Goal: Task Accomplishment & Management: Manage account settings

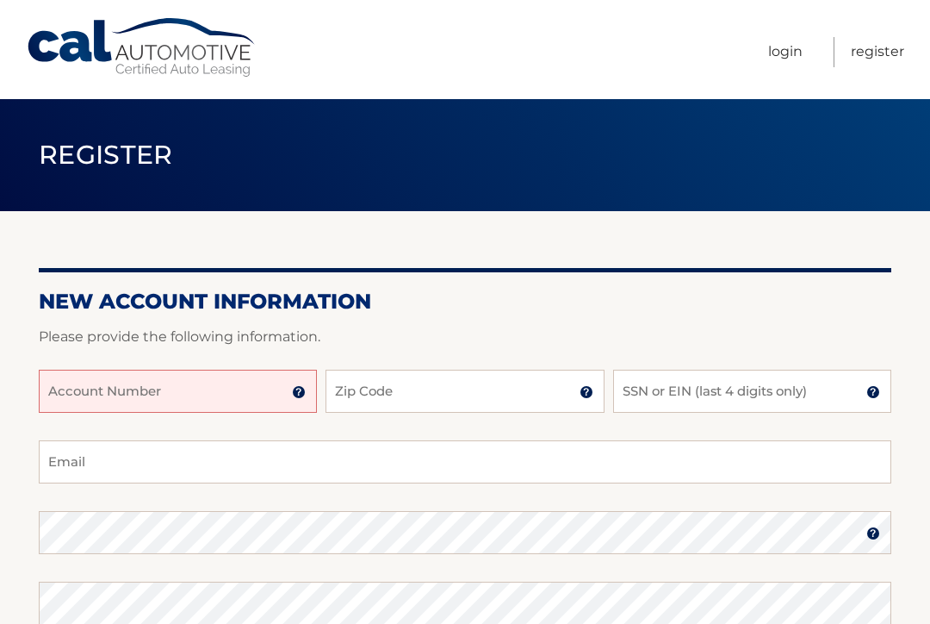
click at [78, 392] on input "Account Number" at bounding box center [178, 390] width 278 height 43
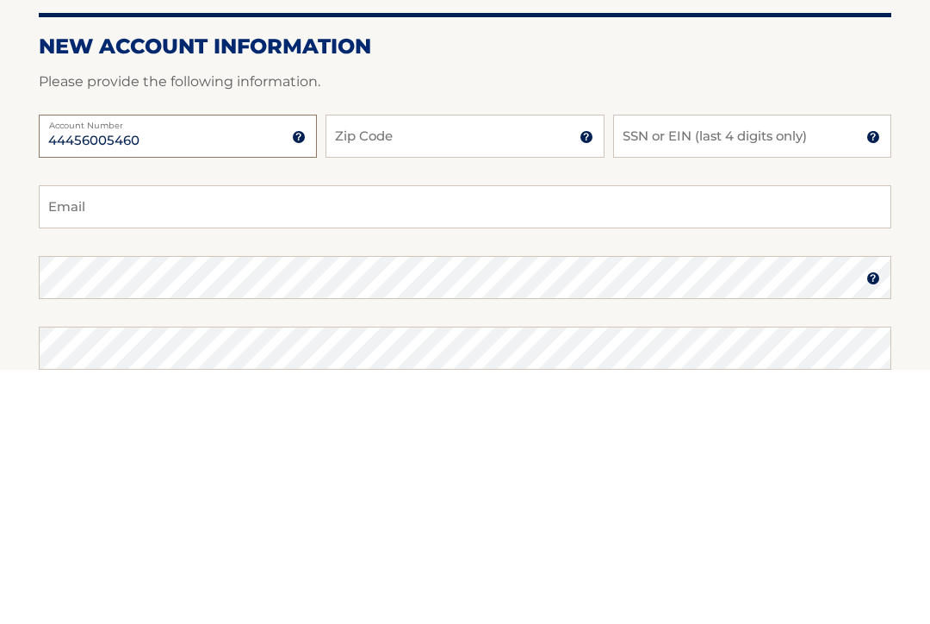
type input "44456005460"
click at [508, 369] on input "Zip Code" at bounding box center [465, 390] width 278 height 43
type input "10457"
click at [716, 369] on input "SSN or EIN (last 4 digits only)" at bounding box center [752, 390] width 278 height 43
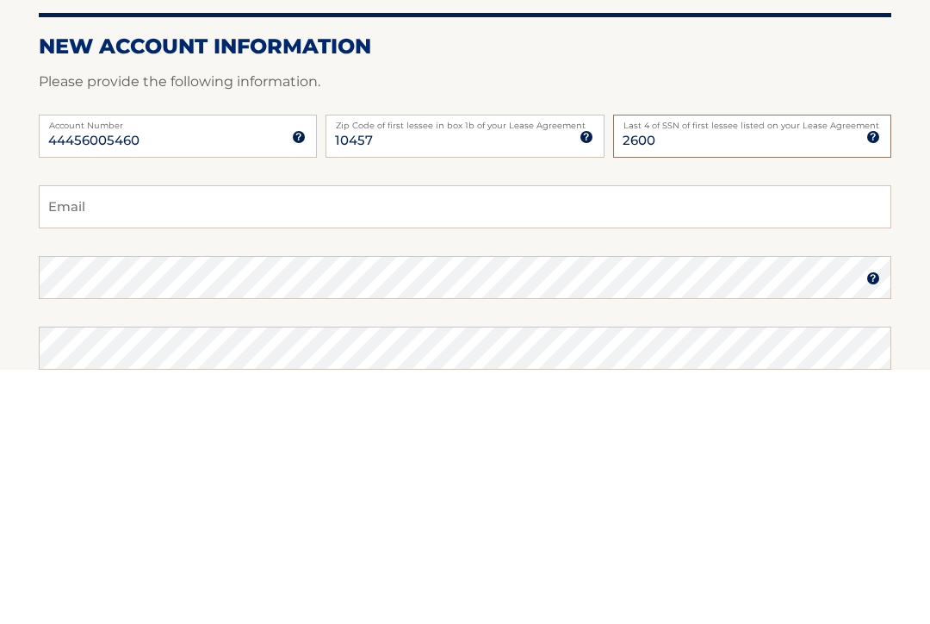
type input "2600"
click at [419, 440] on input "Email" at bounding box center [465, 461] width 853 height 43
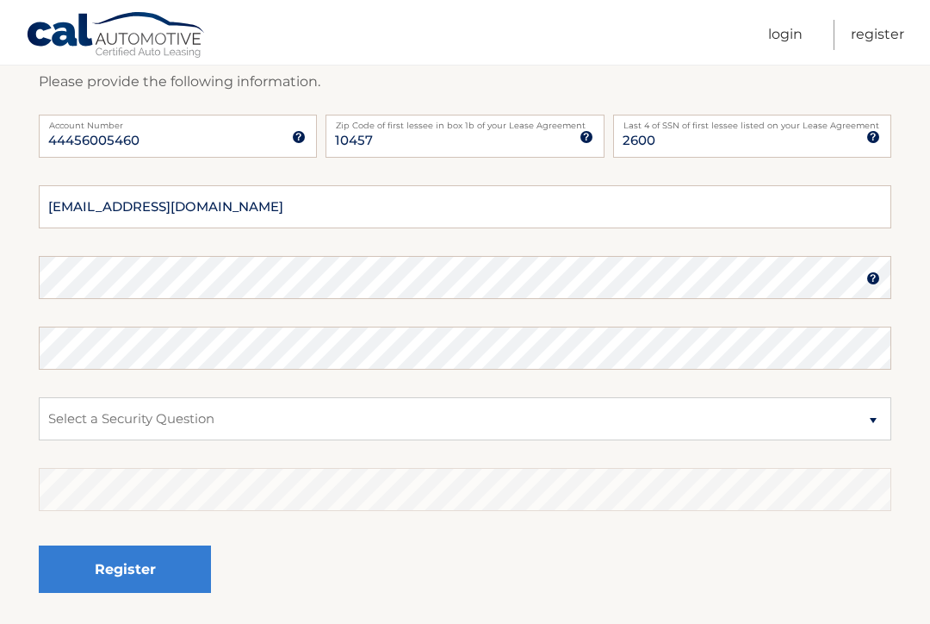
type input "riverside123@msn.com"
click at [873, 416] on select "Select a Security Question What was the name of your elementary school? What is…" at bounding box center [465, 418] width 853 height 43
select select "2"
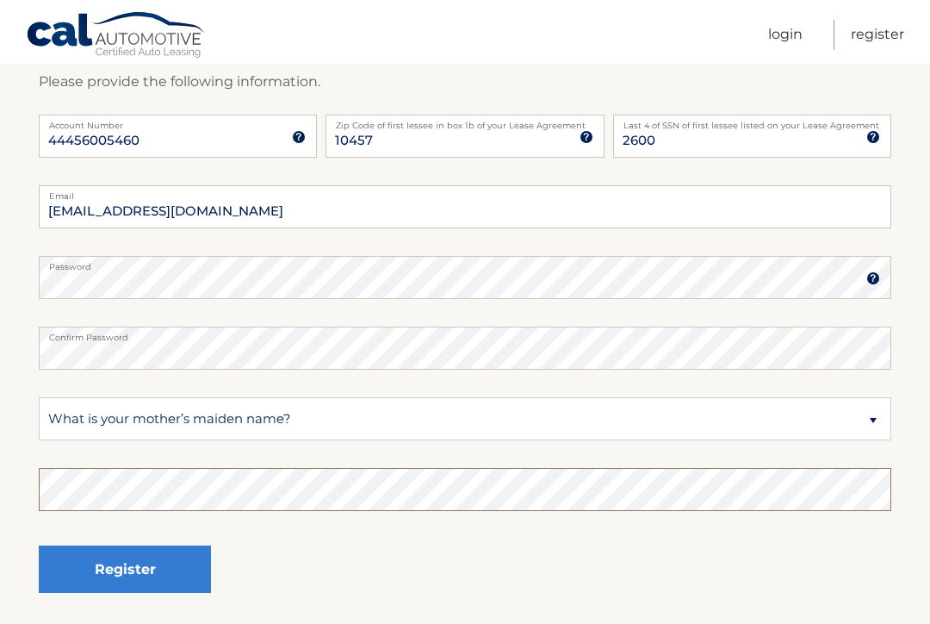
scroll to position [256, 0]
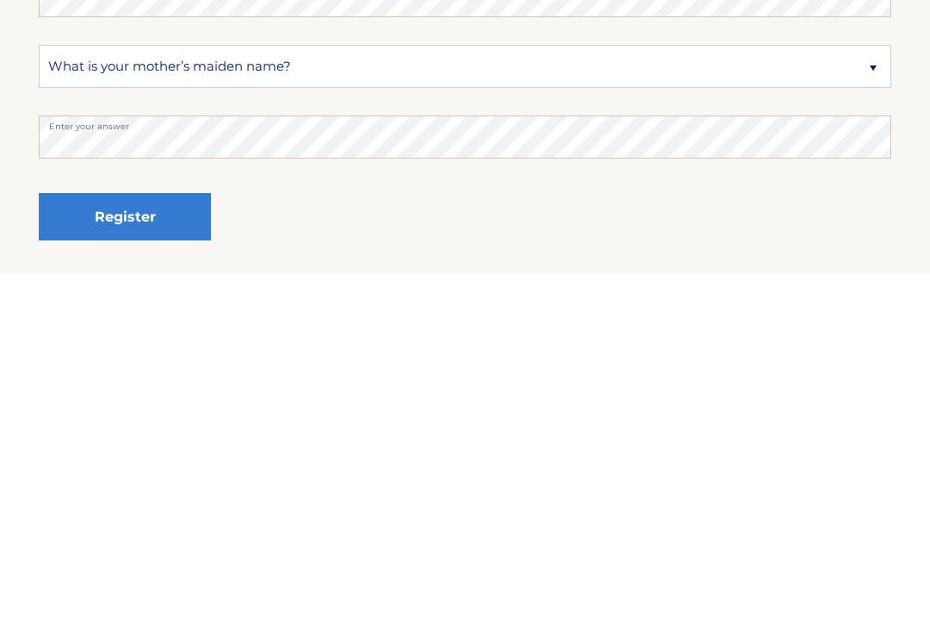
click at [168, 544] on button "Register" at bounding box center [125, 567] width 172 height 47
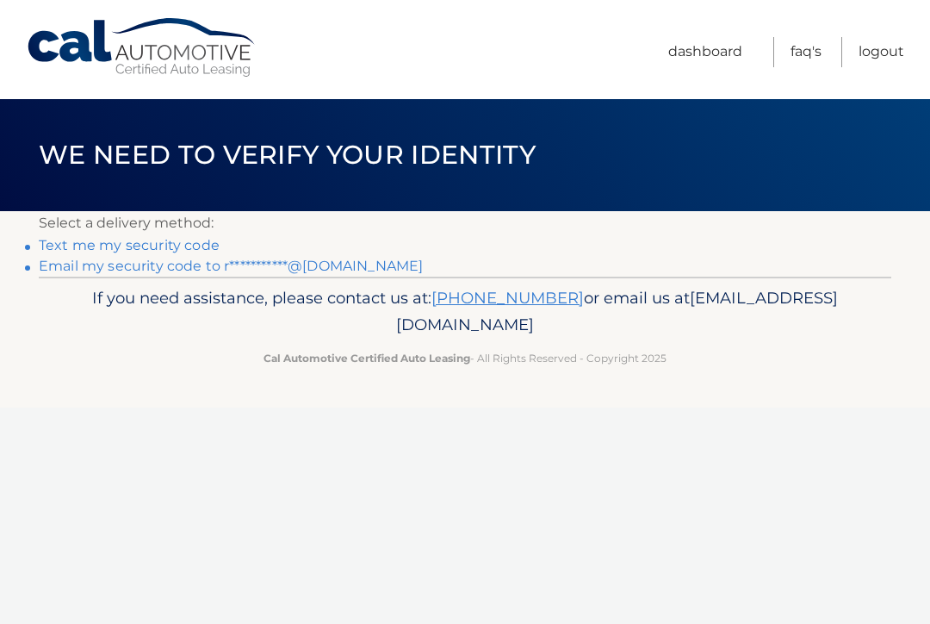
click at [145, 243] on link "Text me my security code" at bounding box center [129, 245] width 181 height 16
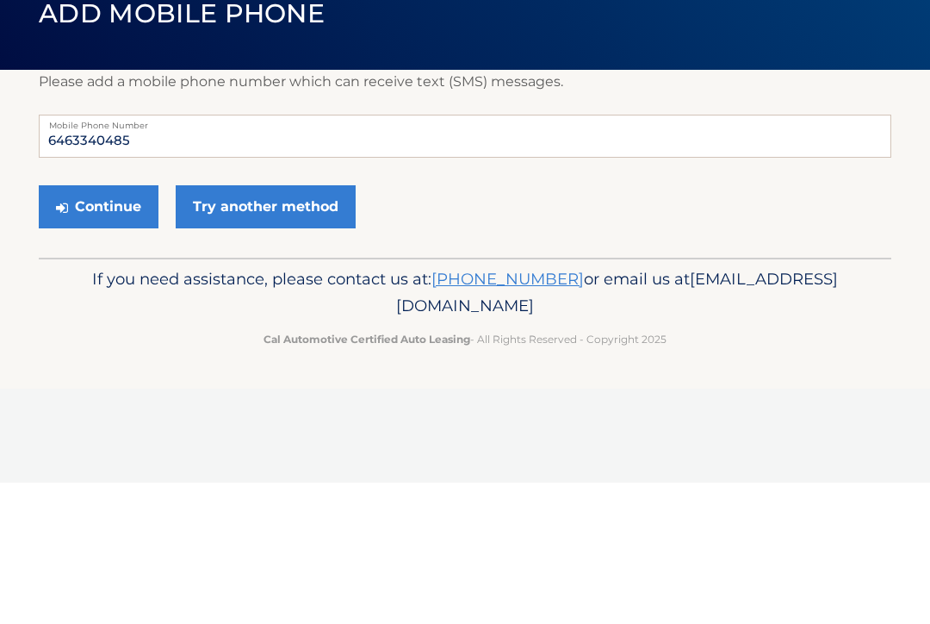
click at [115, 326] on button "Continue" at bounding box center [99, 347] width 120 height 43
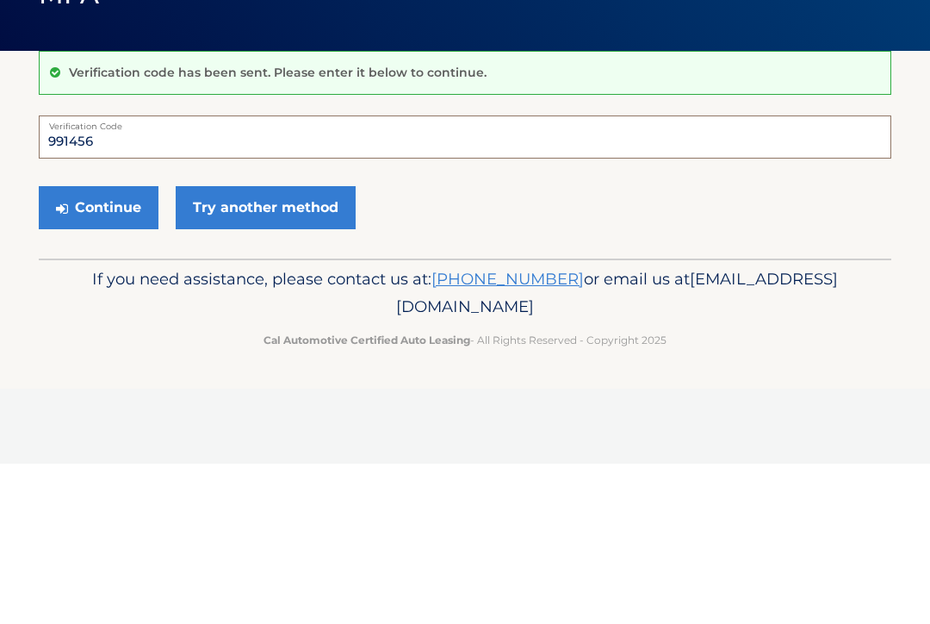
type input "991456"
click at [115, 346] on button "Continue" at bounding box center [99, 367] width 120 height 43
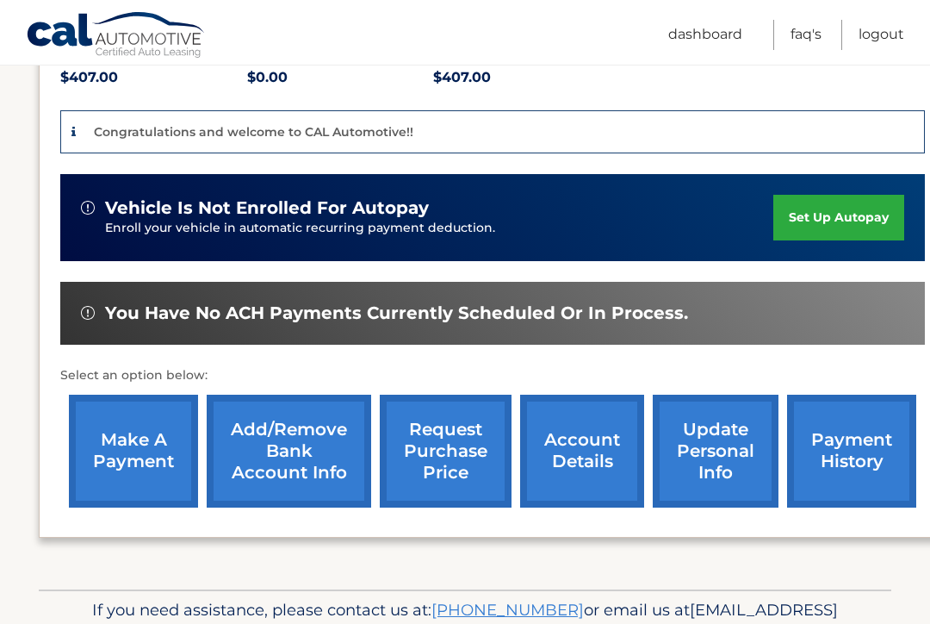
scroll to position [414, 0]
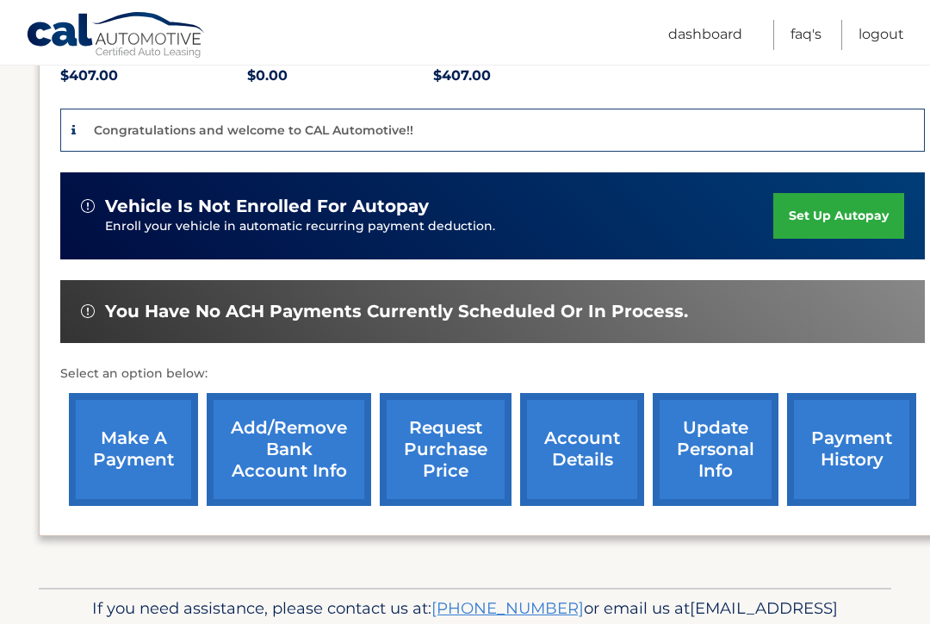
click at [307, 419] on link "Add/Remove bank account info" at bounding box center [289, 449] width 164 height 113
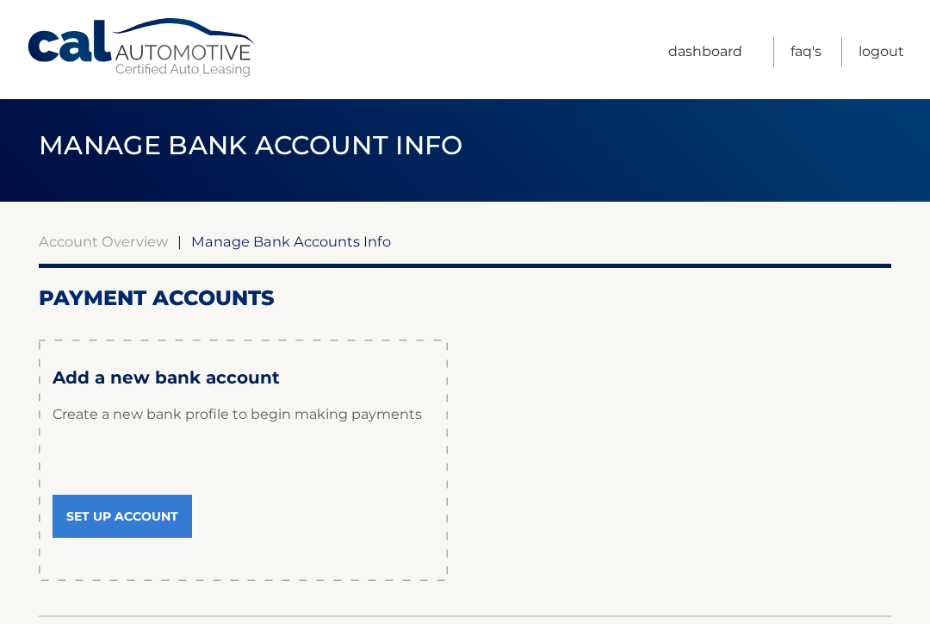
scroll to position [33, 0]
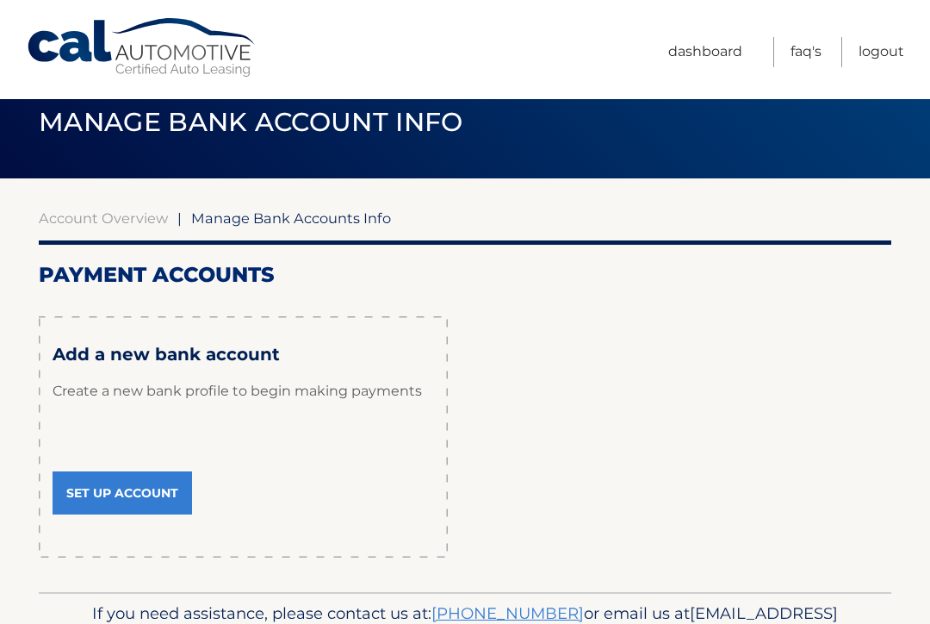
click at [146, 479] on link "Set Up Account" at bounding box center [123, 492] width 140 height 43
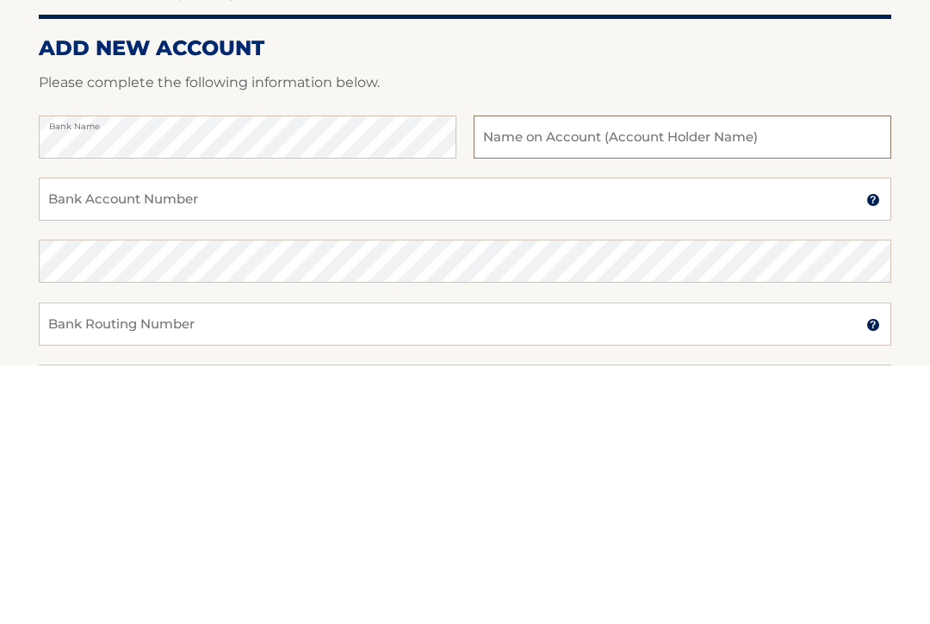
click at [673, 374] on input "text" at bounding box center [683, 395] width 418 height 43
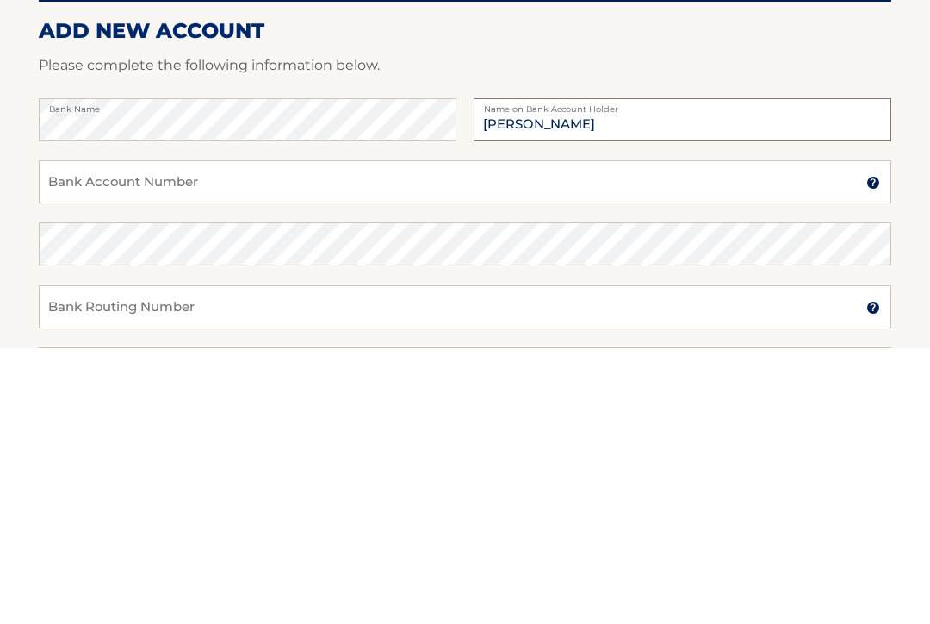
type input "Alexander Estevez"
click at [259, 436] on input "Bank Account Number" at bounding box center [465, 457] width 853 height 43
type input "53579781"
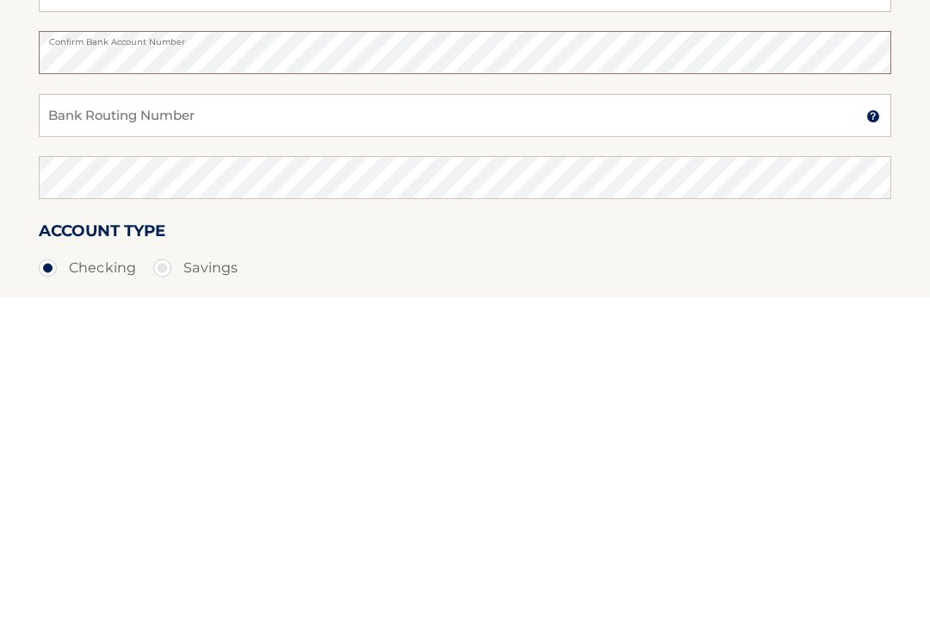
scroll to position [150, 0]
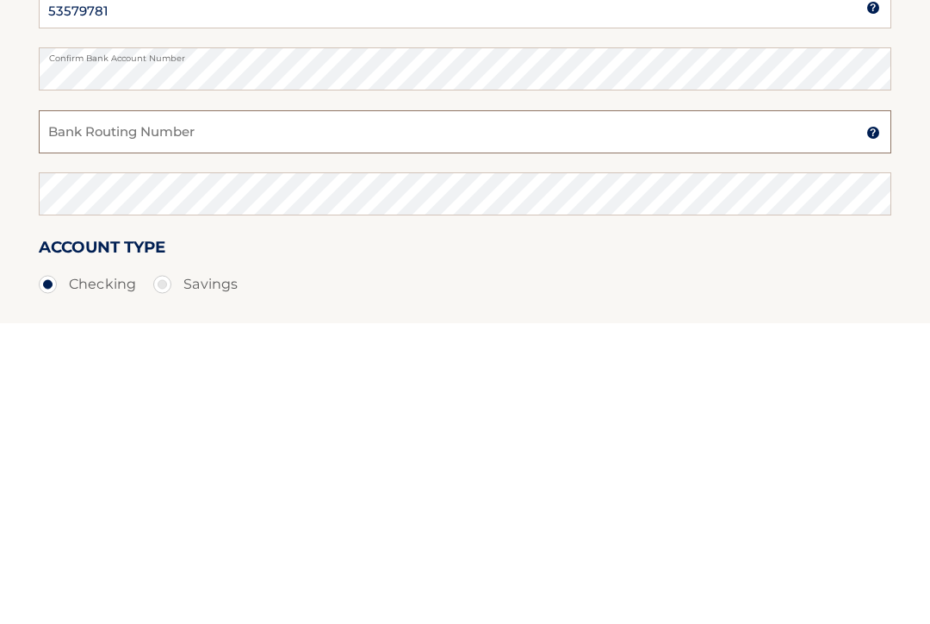
click at [432, 411] on input "Bank Routing Number" at bounding box center [465, 432] width 853 height 43
type input "021000089"
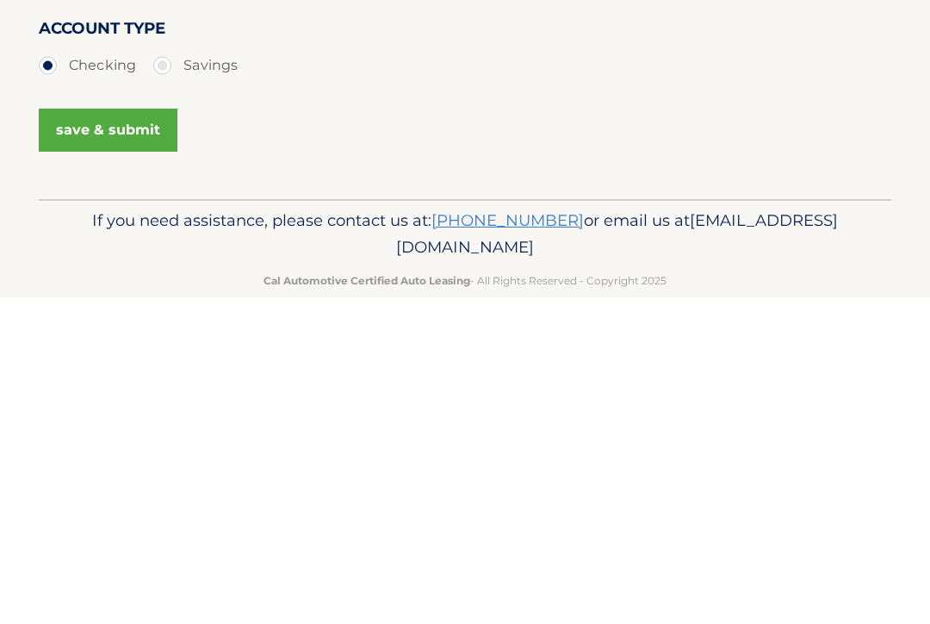
scroll to position [345, 0]
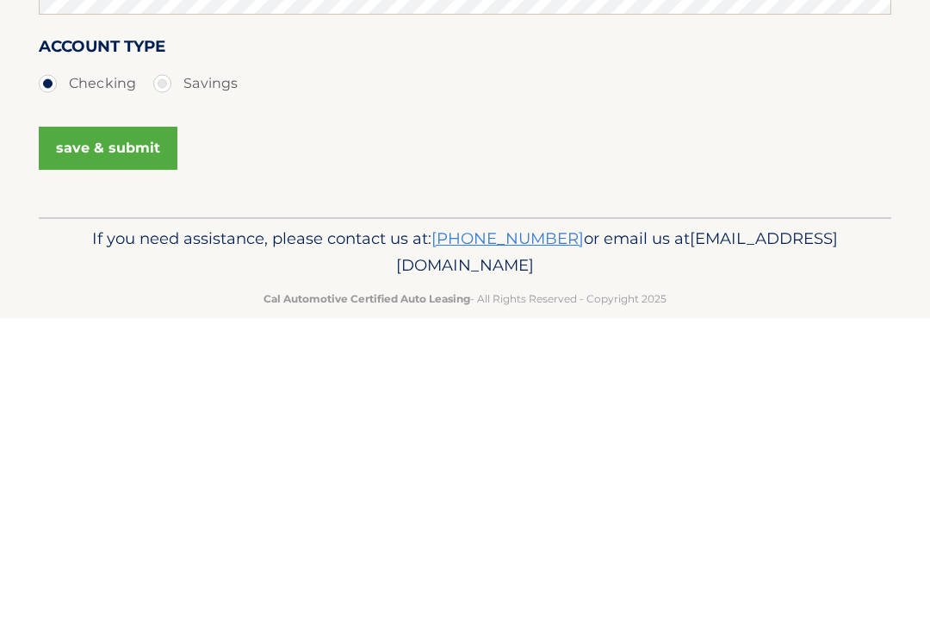
click at [120, 432] on button "save & submit" at bounding box center [108, 453] width 139 height 43
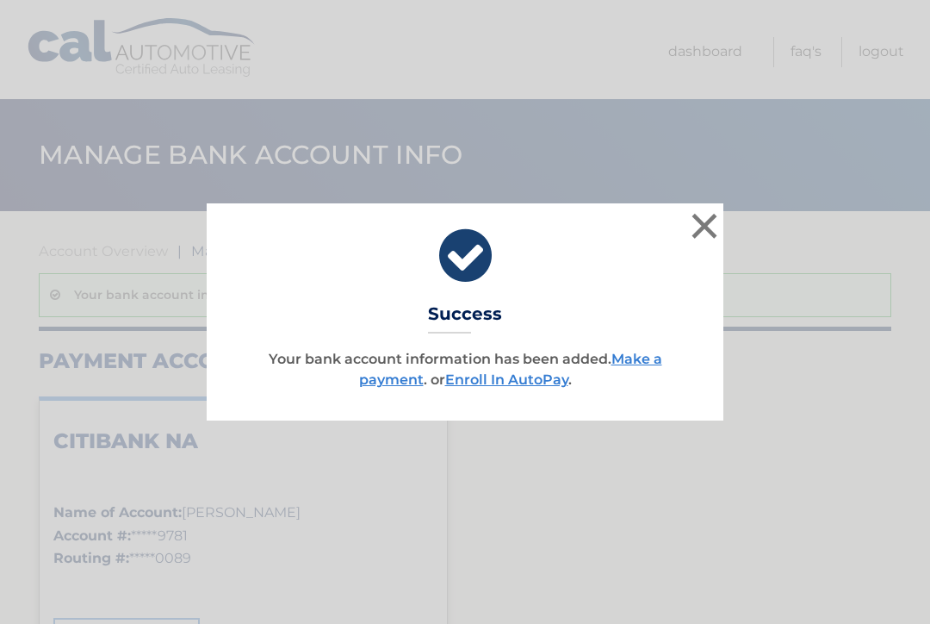
click at [530, 371] on link "Enroll In AutoPay" at bounding box center [506, 379] width 123 height 16
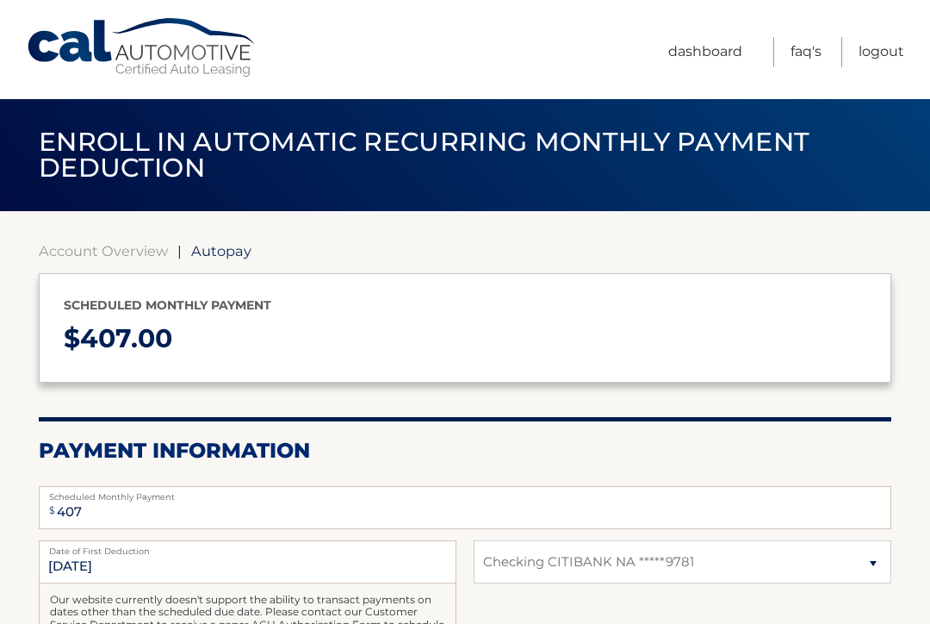
select select "ODI2Mjc5ZTYtZDlhMi00YThkLThhZTYtM2I0ZDQyMWIzOGEw"
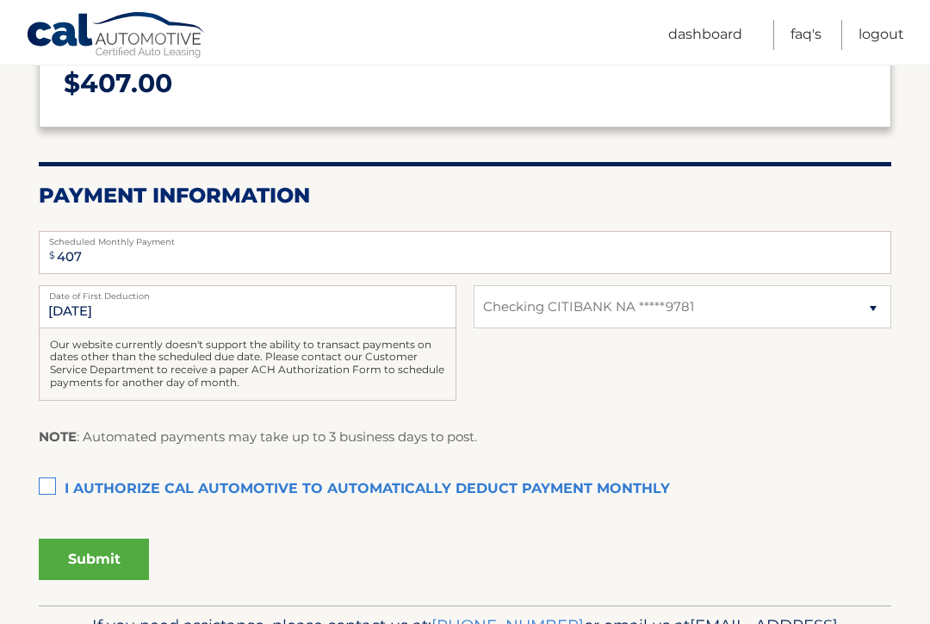
scroll to position [256, 0]
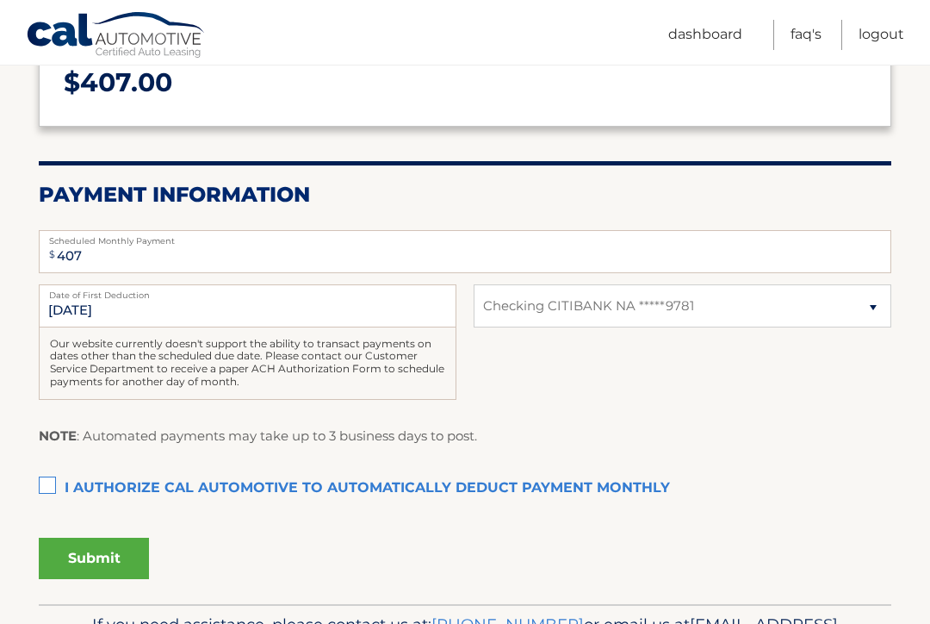
click at [51, 486] on label "I authorize cal automotive to automatically deduct payment monthly This checkbo…" at bounding box center [465, 488] width 853 height 34
click at [0, 0] on input "I authorize cal automotive to automatically deduct payment monthly This checkbo…" at bounding box center [0, 0] width 0 height 0
click at [282, 292] on label "Date of First Deduction" at bounding box center [248, 291] width 418 height 14
click at [282, 292] on input "9/24/2025" at bounding box center [248, 305] width 418 height 43
click at [243, 313] on input "9/24/2025" at bounding box center [248, 305] width 418 height 43
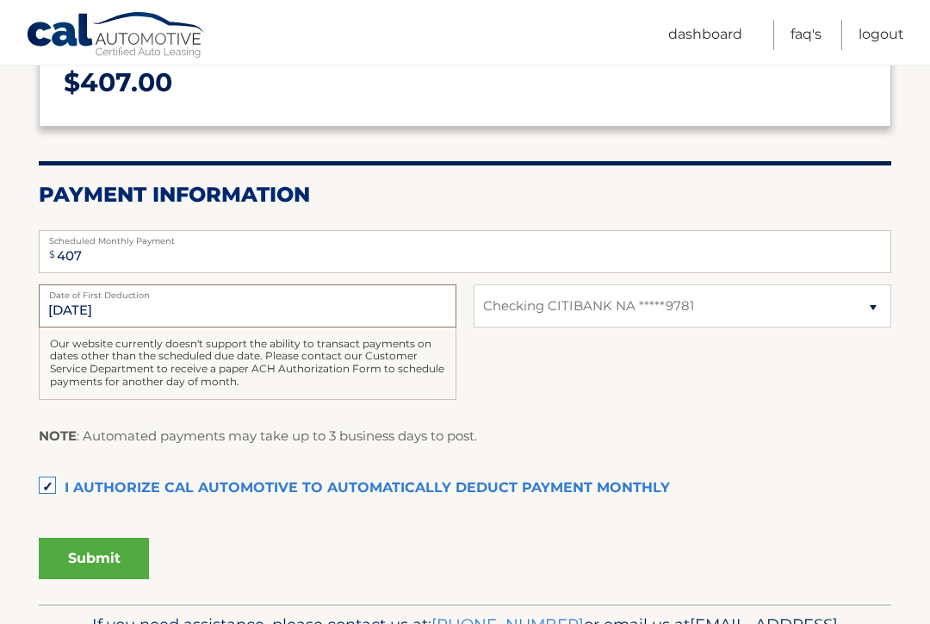
click at [126, 300] on input "9/24/2025" at bounding box center [248, 305] width 418 height 43
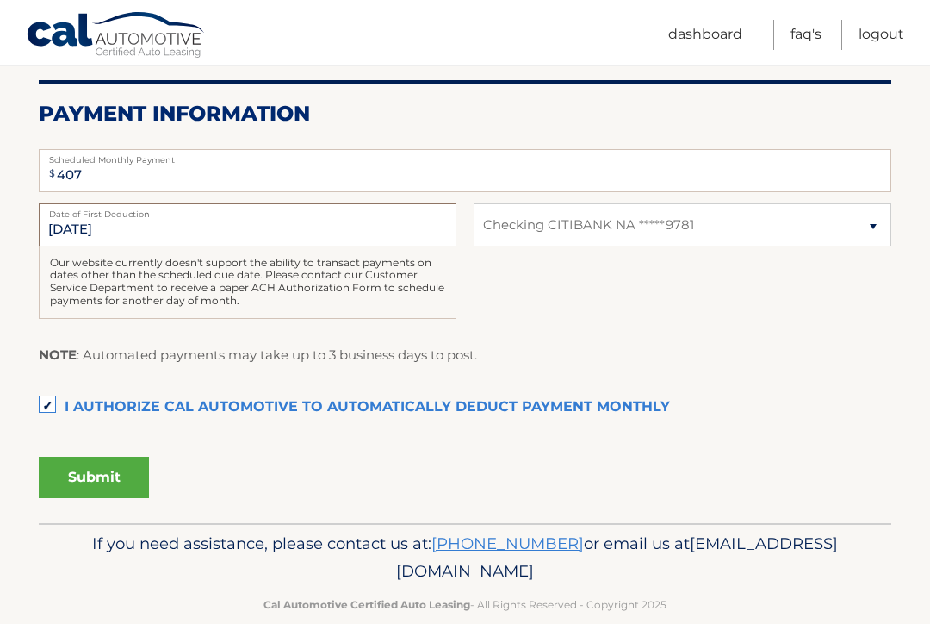
scroll to position [336, 0]
click at [96, 467] on button "Submit" at bounding box center [94, 477] width 110 height 41
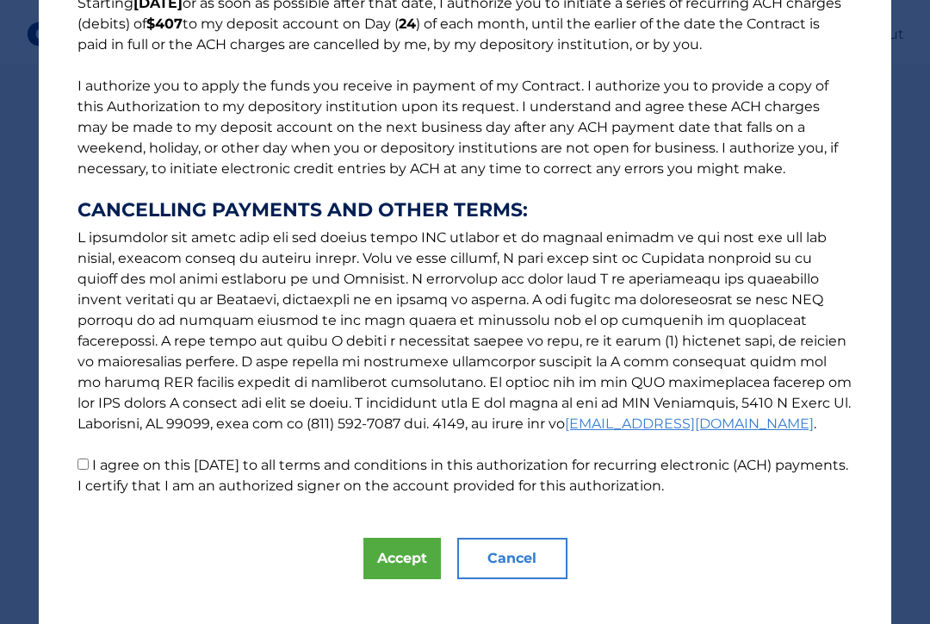
scroll to position [165, 0]
click at [393, 555] on button "Accept" at bounding box center [402, 558] width 78 height 41
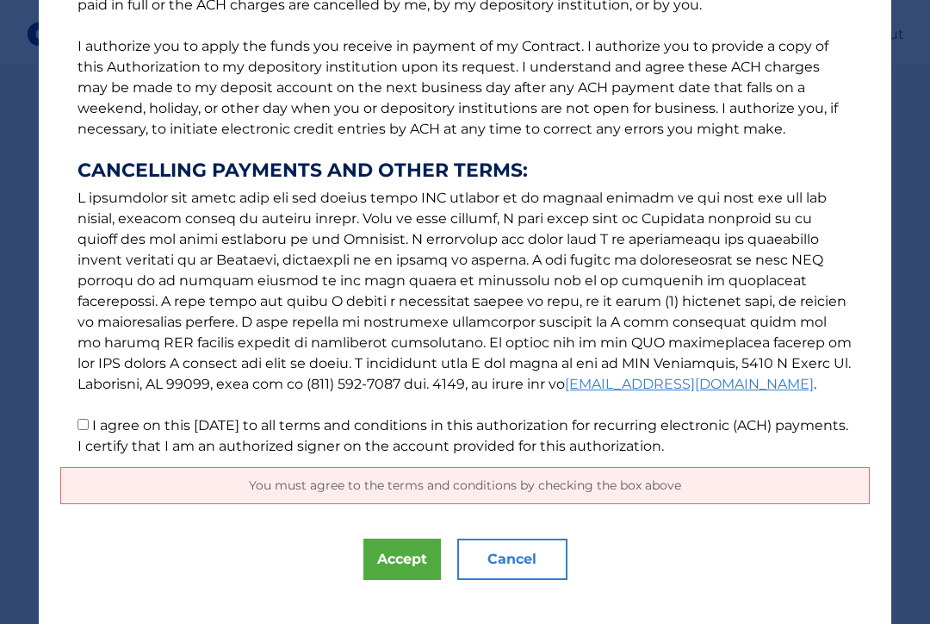
scroll to position [336, 0]
click at [637, 486] on span "You must agree to the terms and conditions by checking the box above" at bounding box center [465, 485] width 432 height 16
click at [96, 424] on label "I agree on this 09/17/2025 to all terms and conditions in this authorization fo…" at bounding box center [463, 435] width 771 height 37
click at [89, 424] on input "I agree on this 09/17/2025 to all terms and conditions in this authorization fo…" at bounding box center [83, 424] width 11 height 11
checkbox input "true"
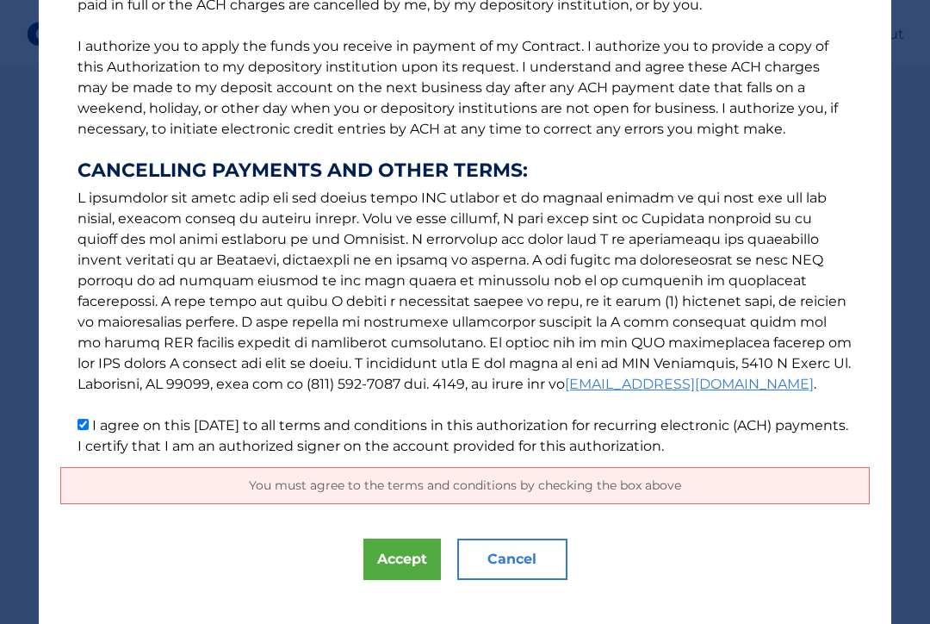
scroll to position [165, 0]
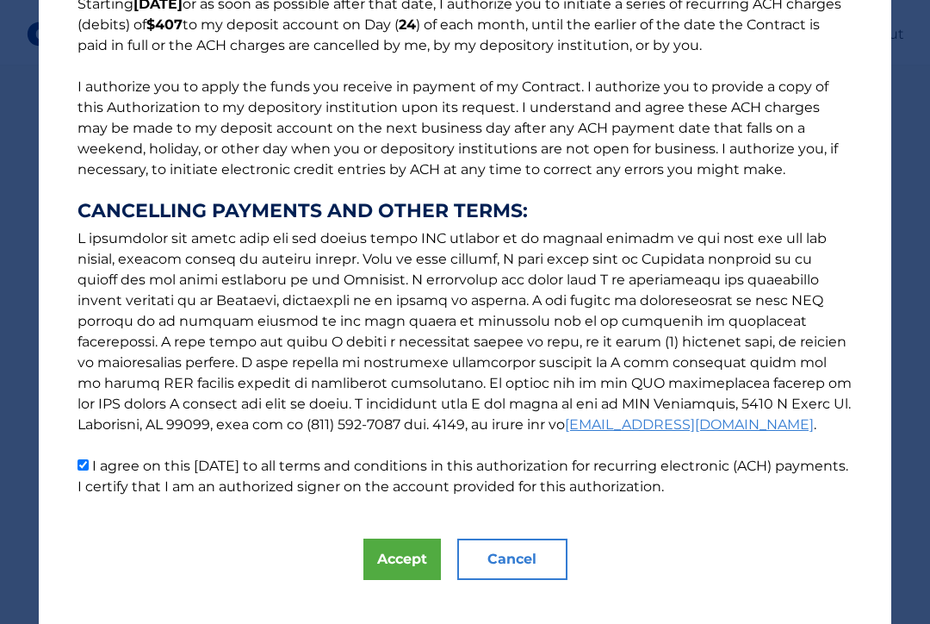
click at [404, 555] on button "Accept" at bounding box center [402, 558] width 78 height 41
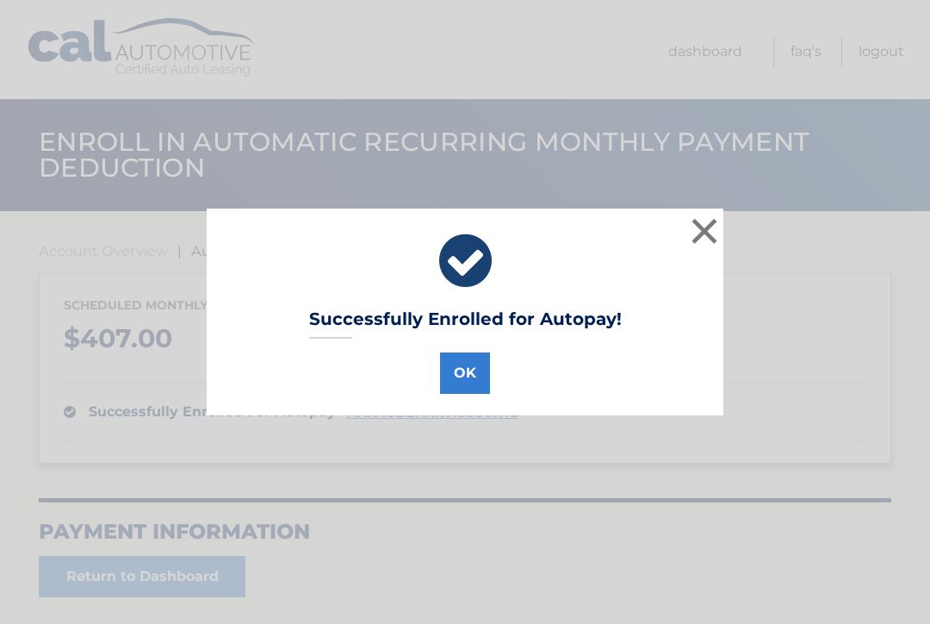
click at [468, 372] on button "OK" at bounding box center [465, 372] width 50 height 41
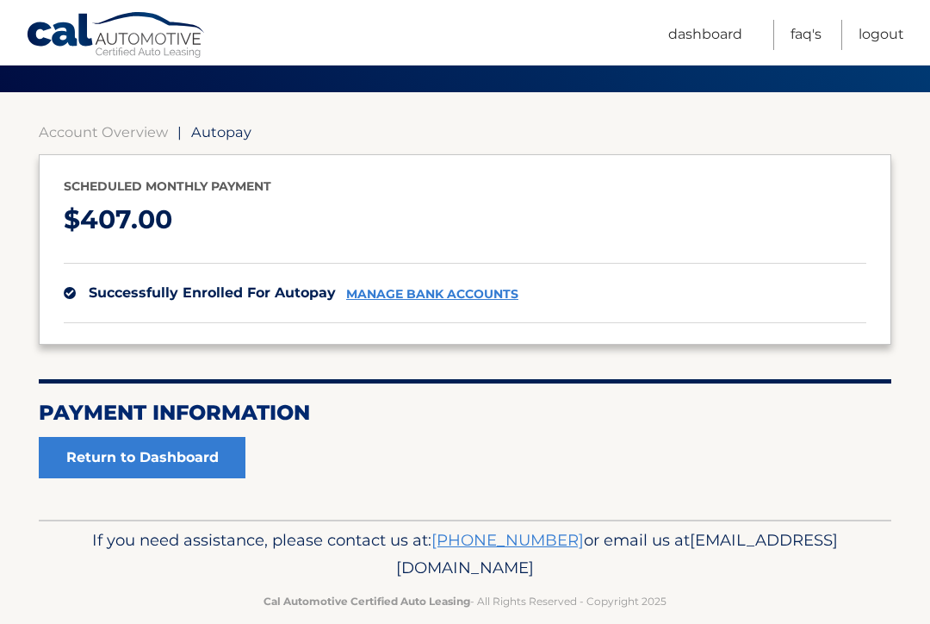
scroll to position [117, 0]
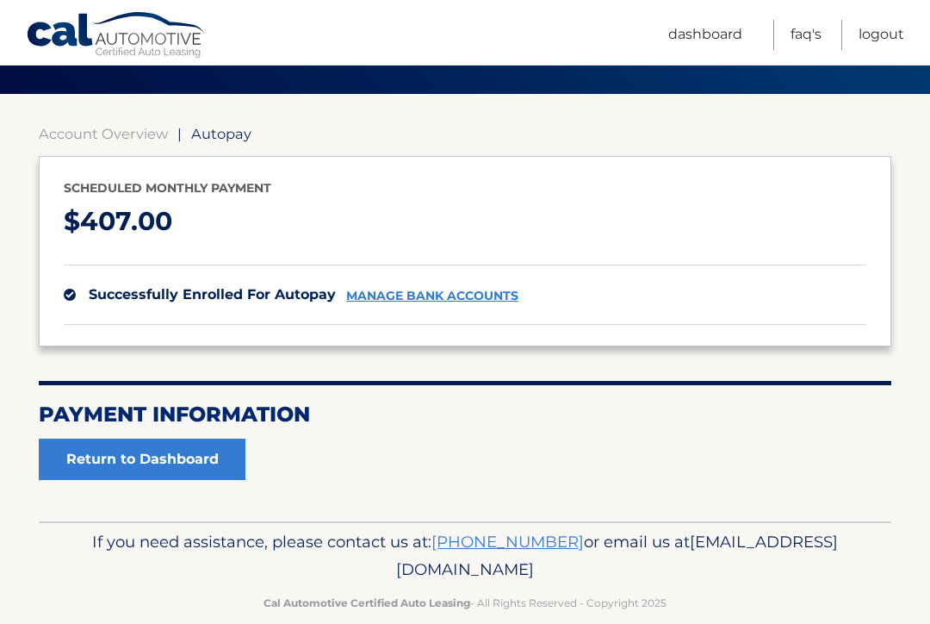
click at [184, 452] on link "Return to Dashboard" at bounding box center [142, 458] width 207 height 41
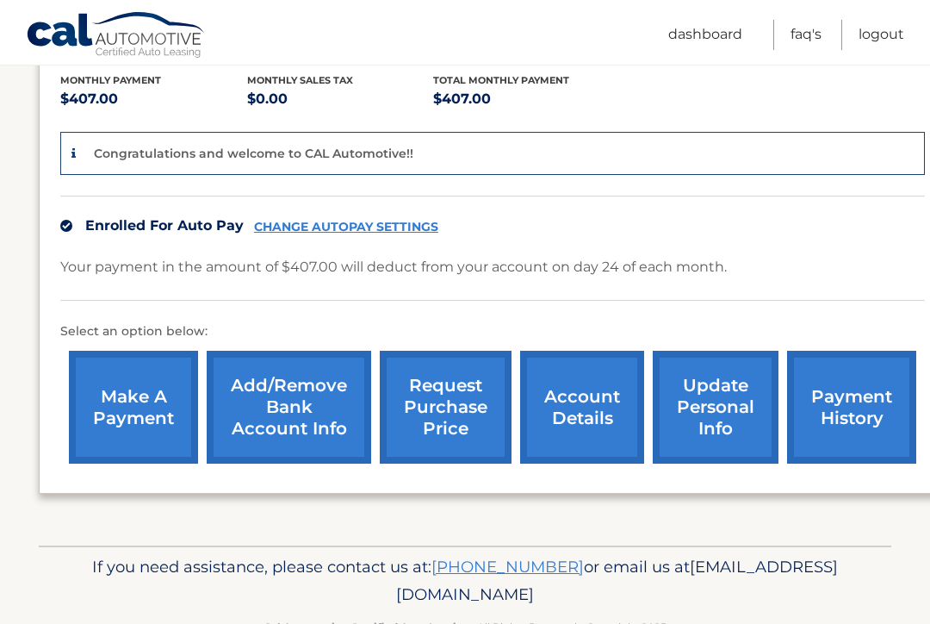
scroll to position [390, 0]
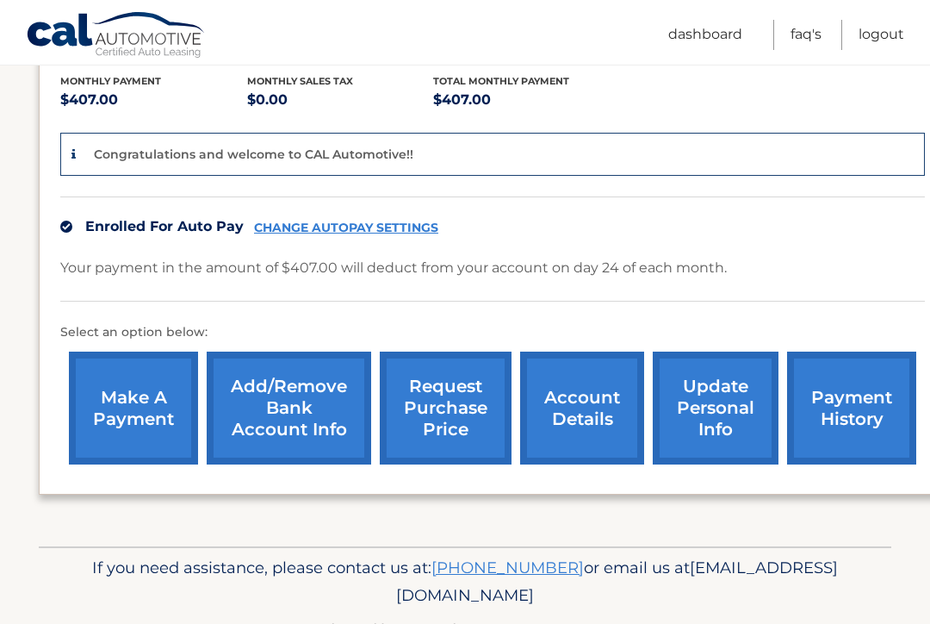
click at [550, 388] on link "account details" at bounding box center [582, 407] width 124 height 113
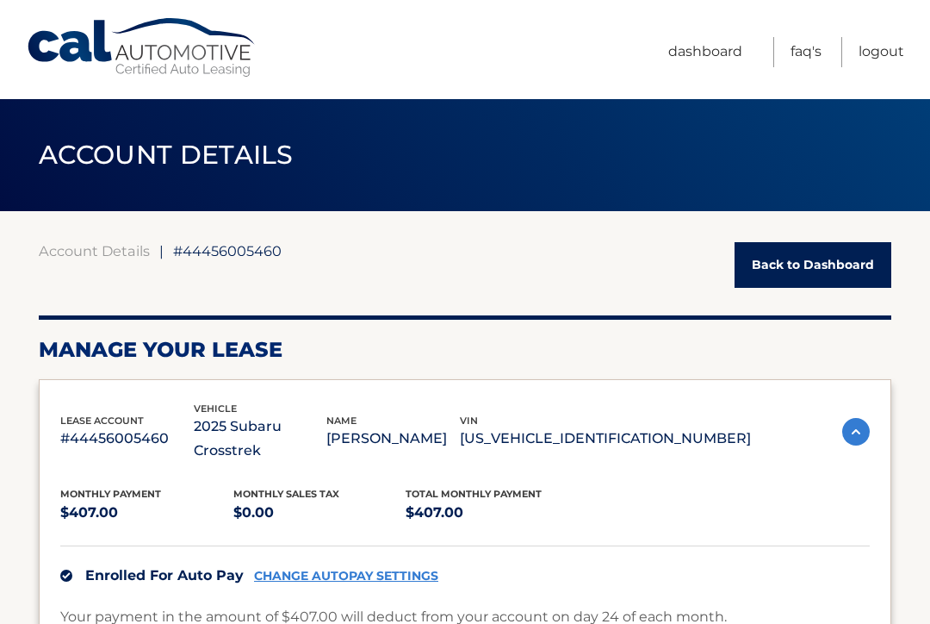
click at [881, 59] on link "Logout" at bounding box center [882, 52] width 46 height 30
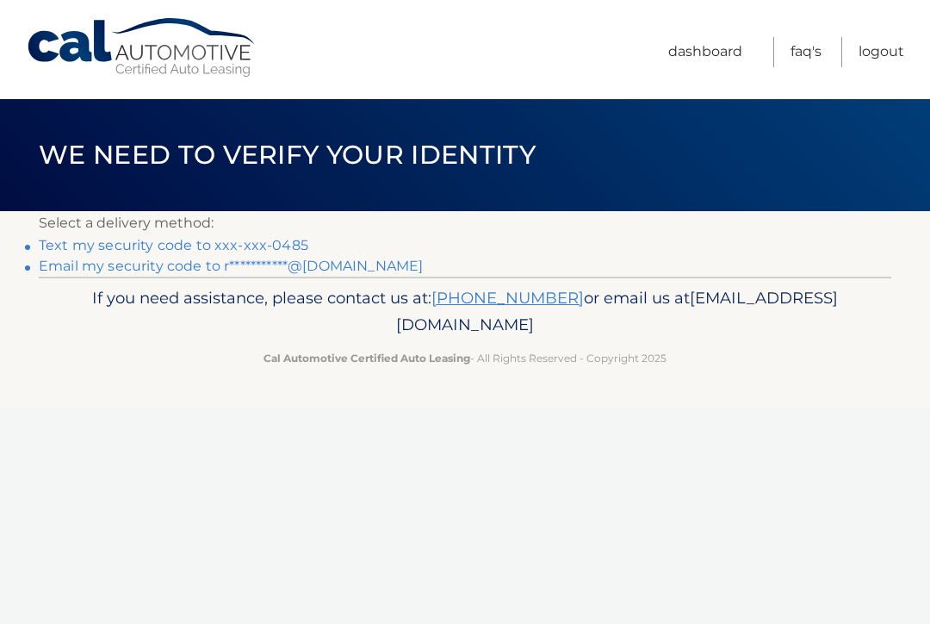
click at [878, 50] on link "Logout" at bounding box center [882, 52] width 46 height 30
